Goal: Information Seeking & Learning: Learn about a topic

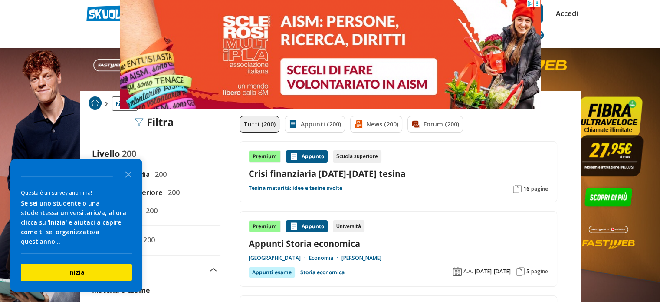
click at [157, 128] on div "Filtra 0" at bounding box center [155, 122] width 40 height 12
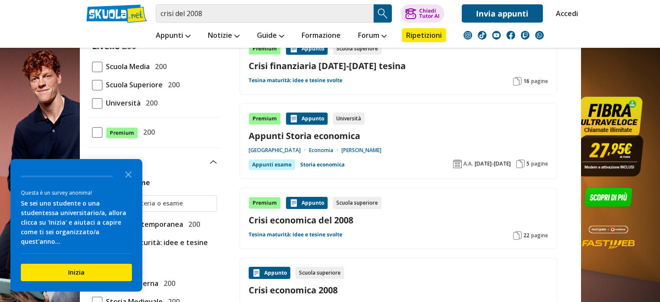
scroll to position [107, 0]
click at [97, 83] on span at bounding box center [97, 85] width 10 height 10
click at [92, 85] on input "Scuola Superiore 200" at bounding box center [92, 85] width 0 height 0
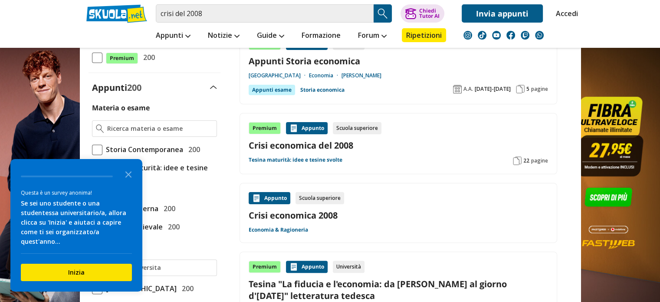
scroll to position [184, 0]
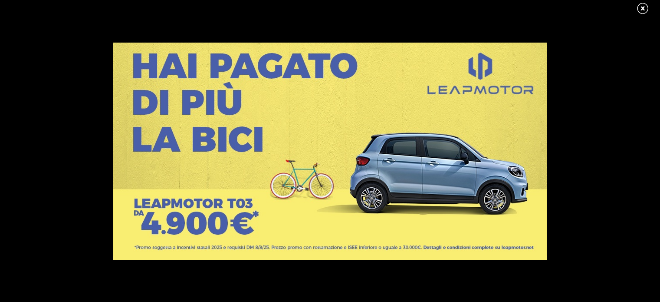
click at [644, 5] on link at bounding box center [647, 8] width 22 height 13
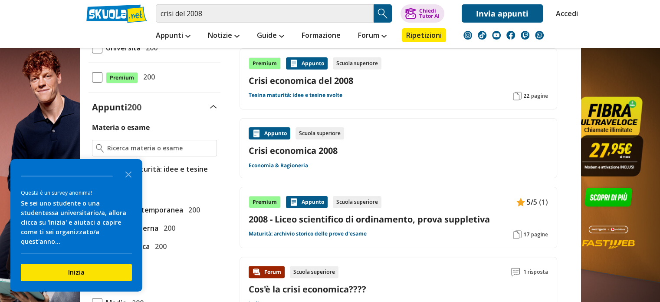
scroll to position [161, 0]
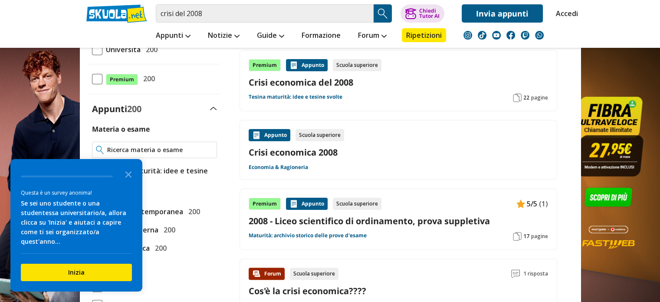
click at [160, 148] on input "Materia o esame" at bounding box center [159, 149] width 105 height 9
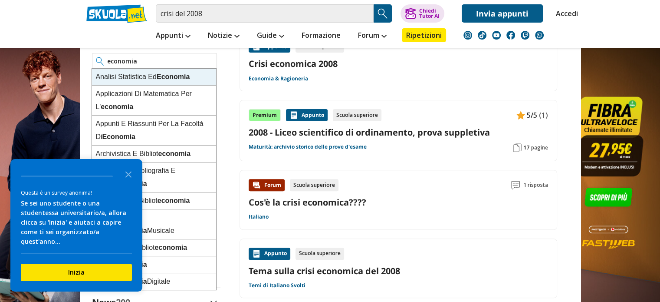
scroll to position [248, 0]
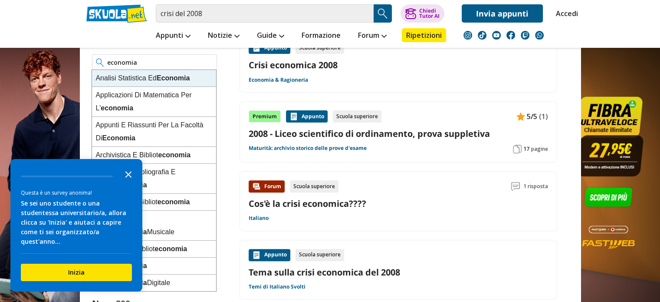
type input "economia"
click at [129, 178] on polygon "Close the survey" at bounding box center [128, 174] width 7 height 7
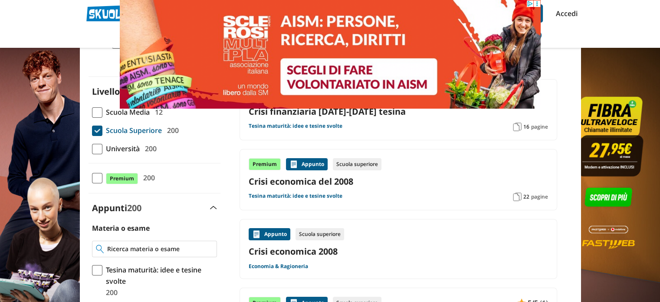
click at [142, 251] on input "Materia o esame" at bounding box center [159, 248] width 105 height 9
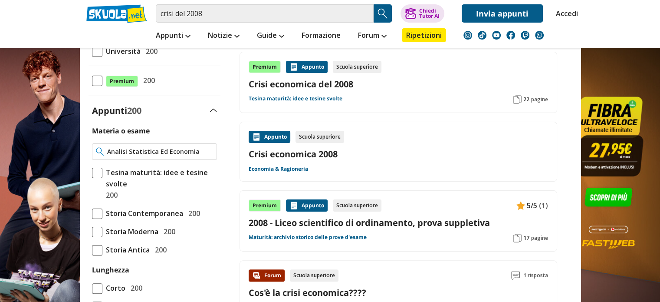
type input "Analisi Statistica Ed Economia"
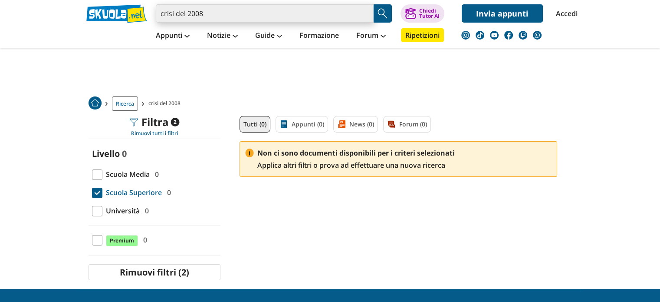
click at [266, 12] on input "crisi del 2008" at bounding box center [265, 13] width 218 height 18
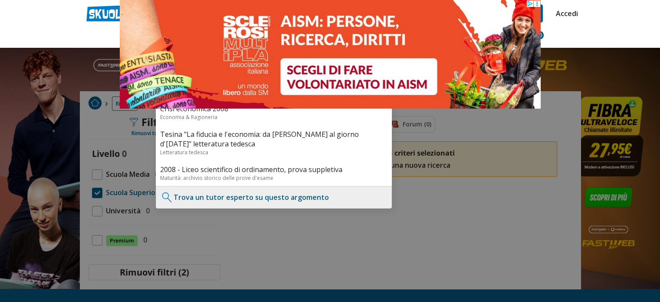
type input "crisi del 2008"
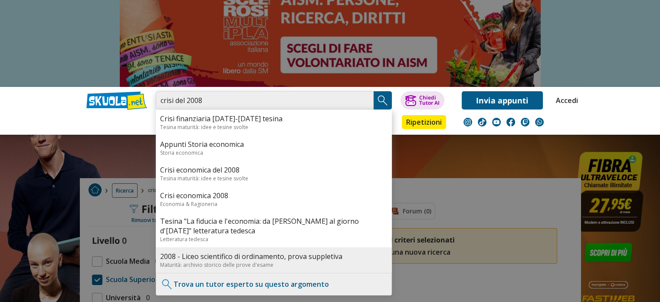
scroll to position [23, 0]
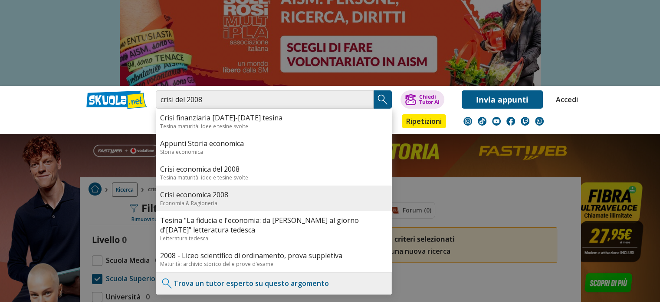
click at [250, 197] on link "Crisi economica 2008" at bounding box center [273, 195] width 227 height 10
